Goal: Information Seeking & Learning: Find contact information

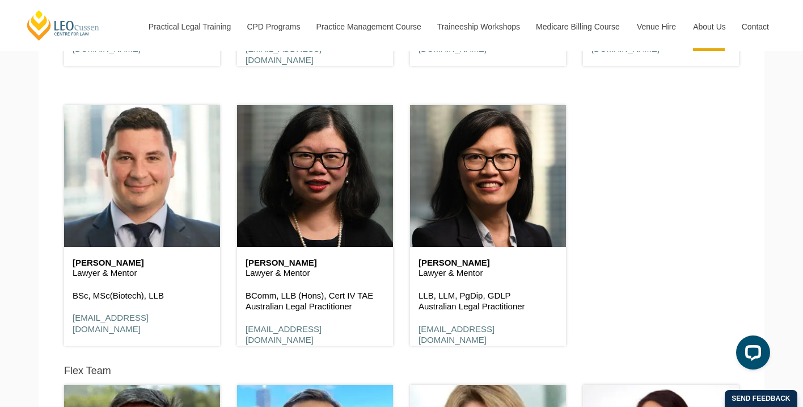
scroll to position [2646, 0]
